Goal: Task Accomplishment & Management: Manage account settings

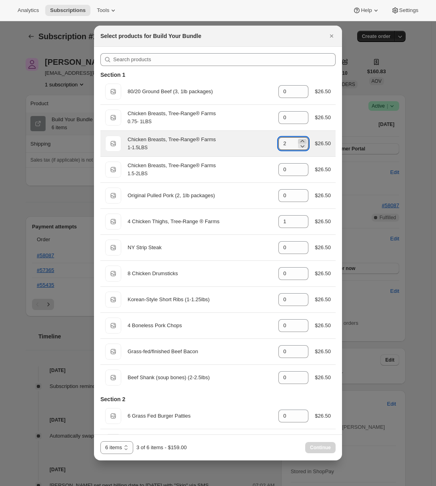
click at [299, 139] on icon ":r2j:" at bounding box center [303, 141] width 8 height 8
type input "4"
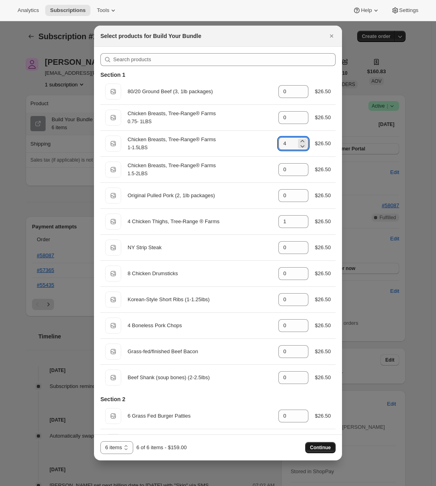
click at [319, 451] on span "Continue" at bounding box center [320, 448] width 21 height 6
click at [320, 449] on span "Continue" at bounding box center [320, 448] width 21 height 6
